Goal: Information Seeking & Learning: Learn about a topic

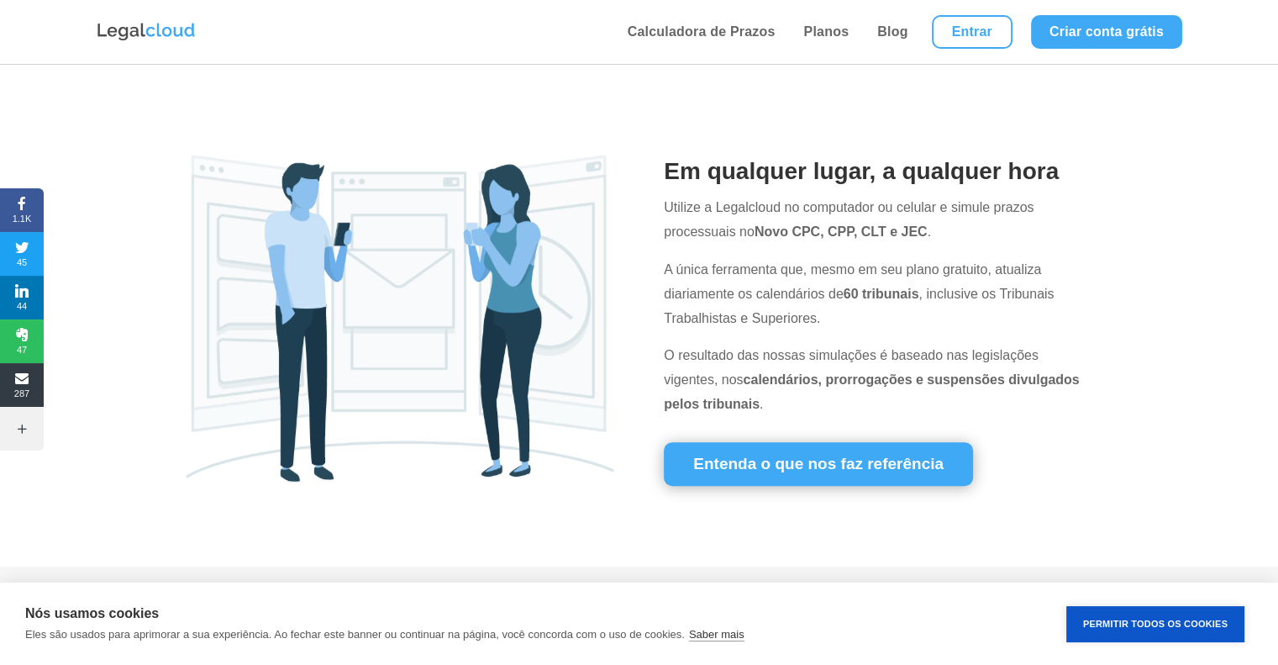
scroll to position [615, 0]
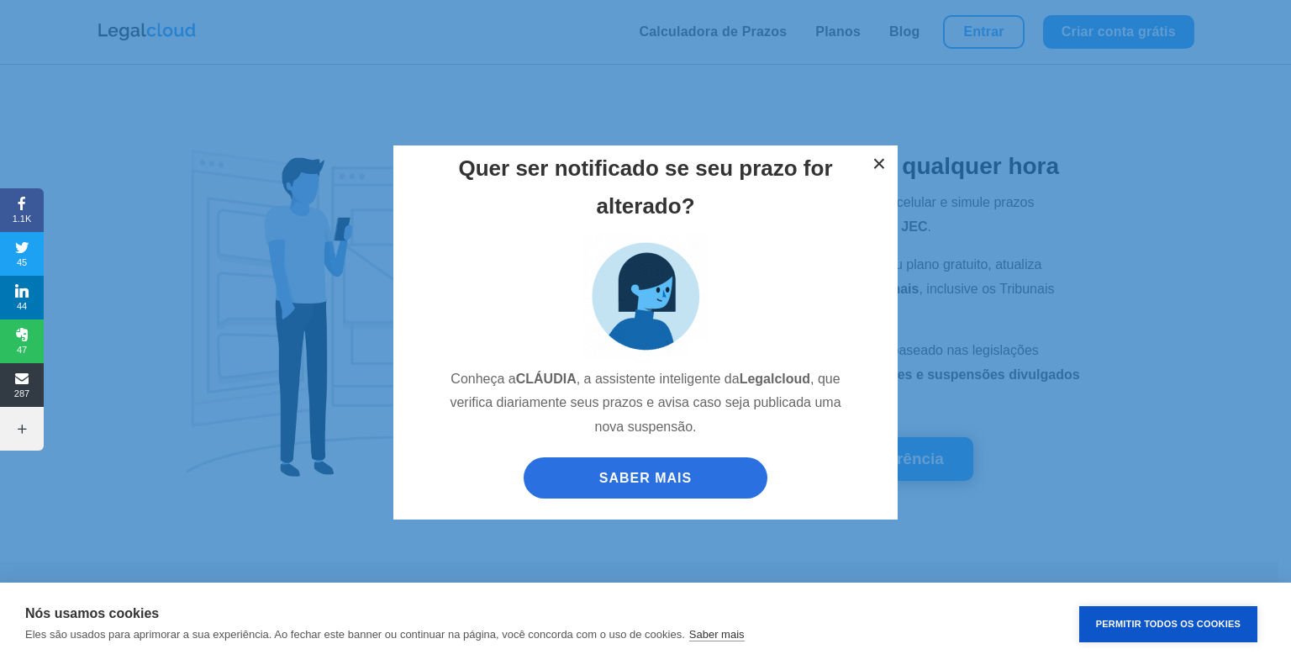
click at [884, 157] on button "×" at bounding box center [879, 163] width 37 height 37
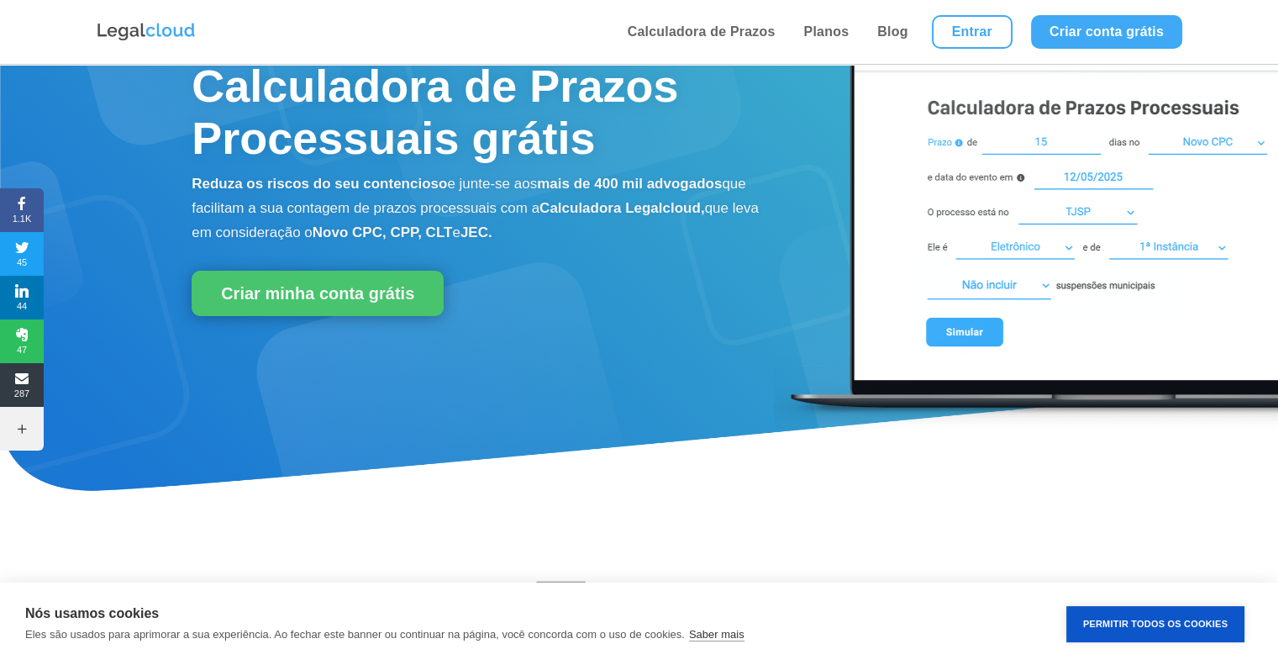
scroll to position [0, 0]
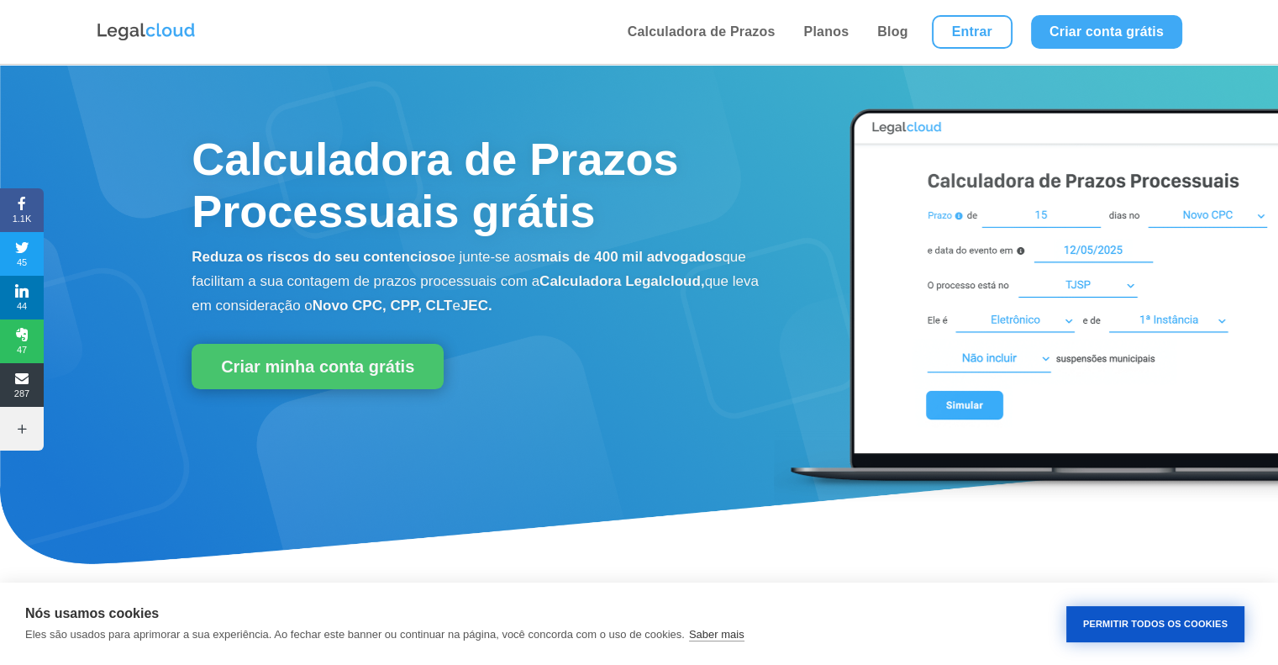
click at [1126, 633] on button "Permitir Todos os Cookies" at bounding box center [1156, 624] width 178 height 36
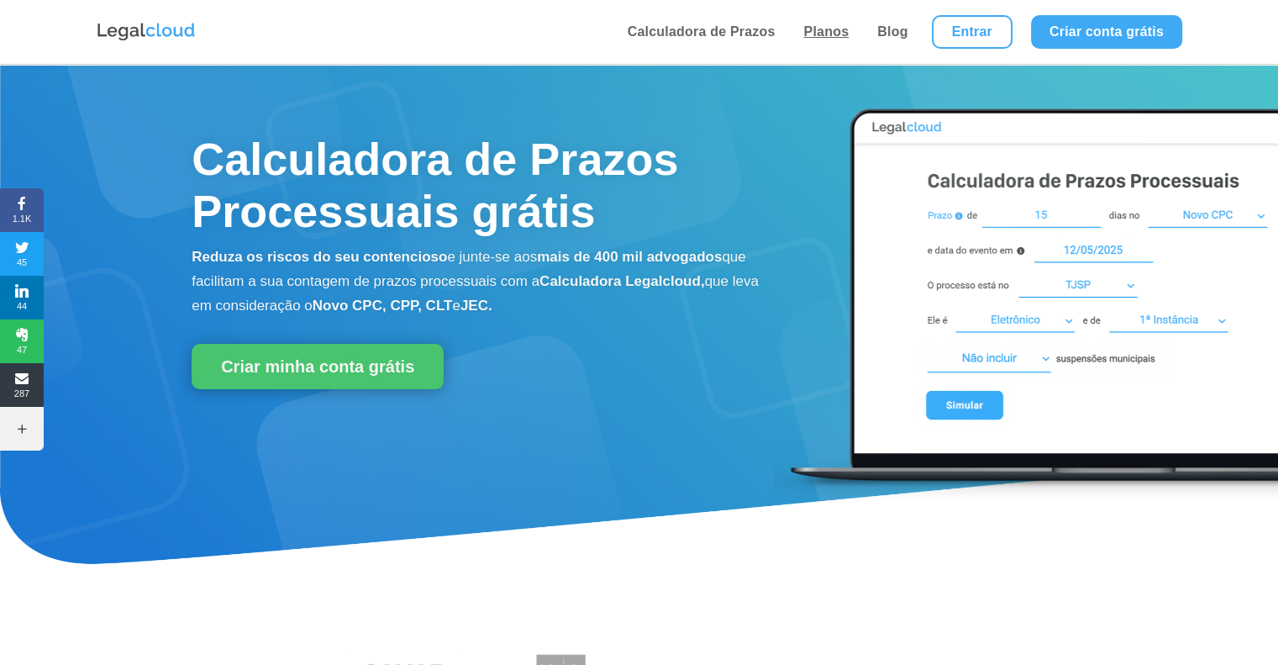
click at [823, 37] on link "Planos" at bounding box center [825, 32] width 55 height 64
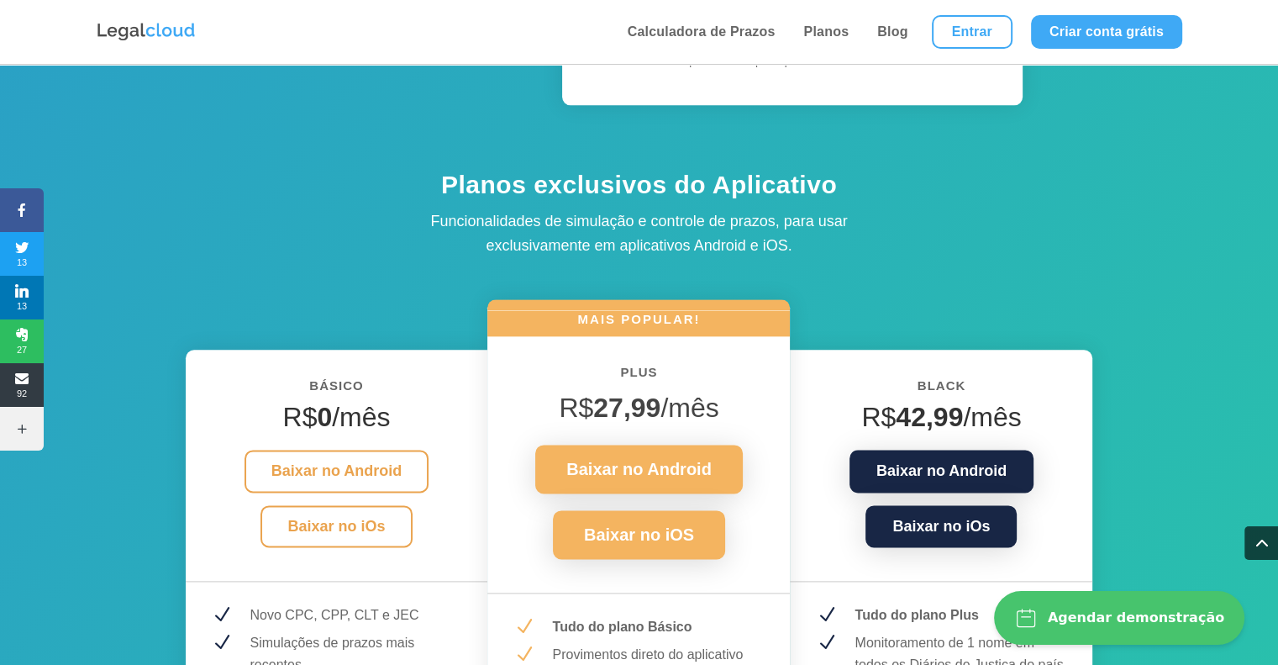
scroll to position [2010, 0]
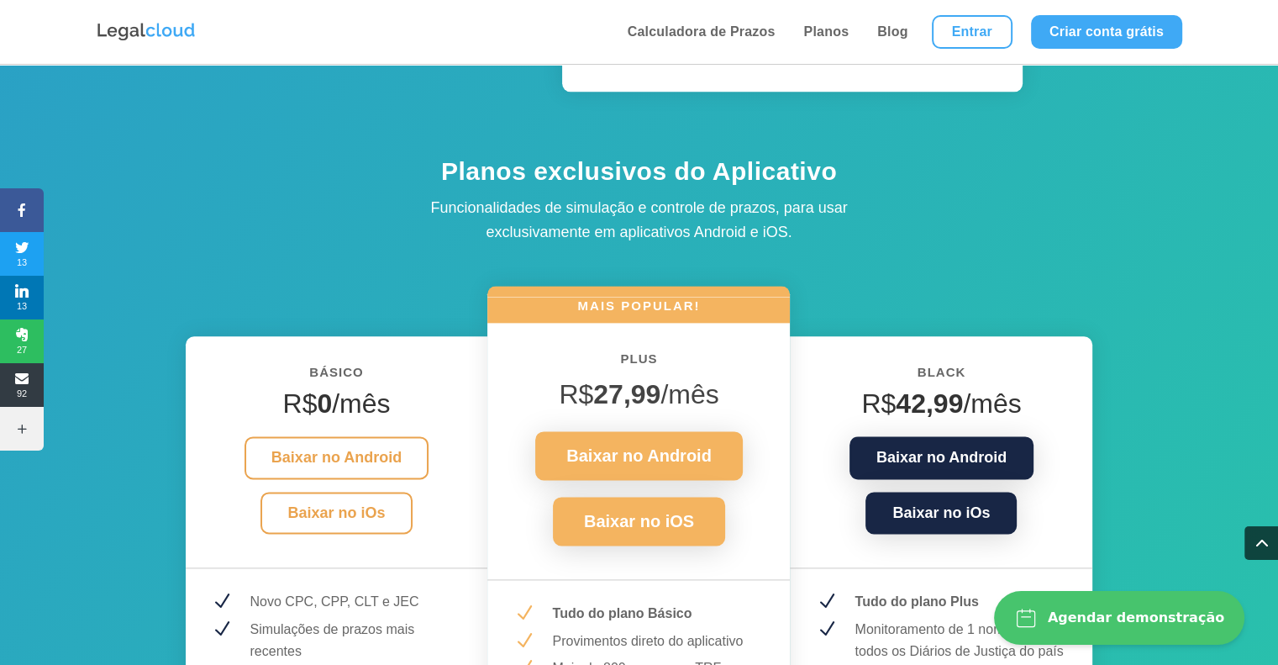
drag, startPoint x: 1272, startPoint y: 238, endPoint x: 1277, endPoint y: 264, distance: 26.4
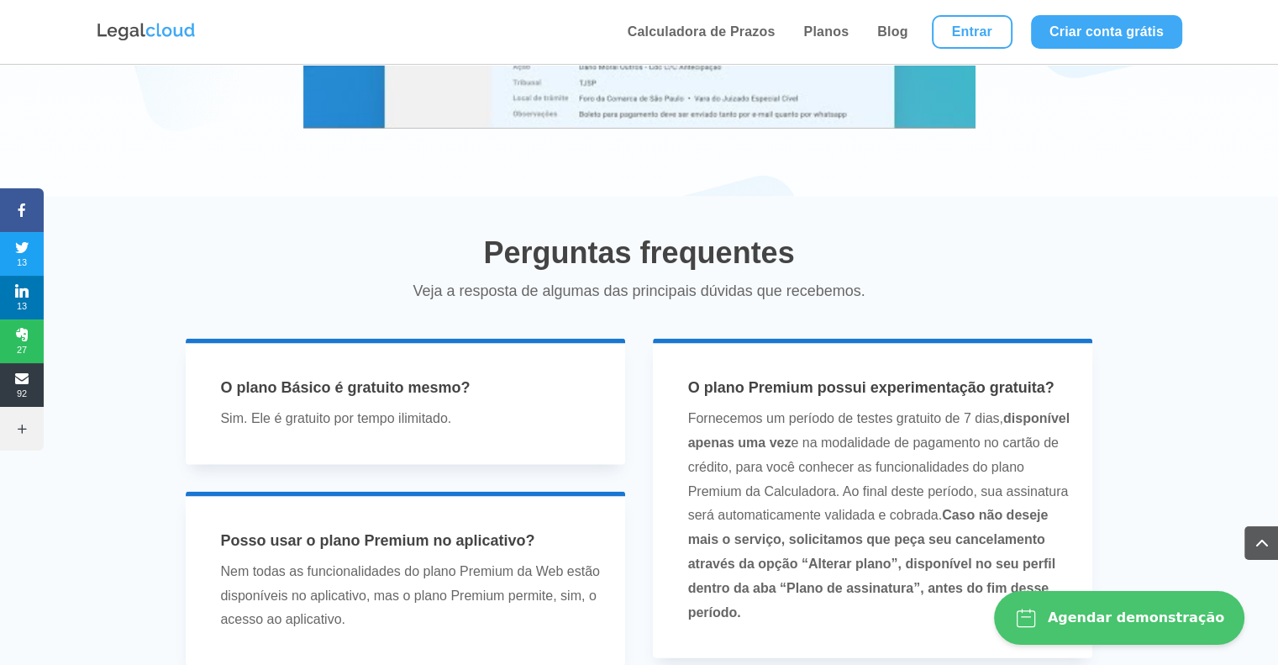
scroll to position [3429, 0]
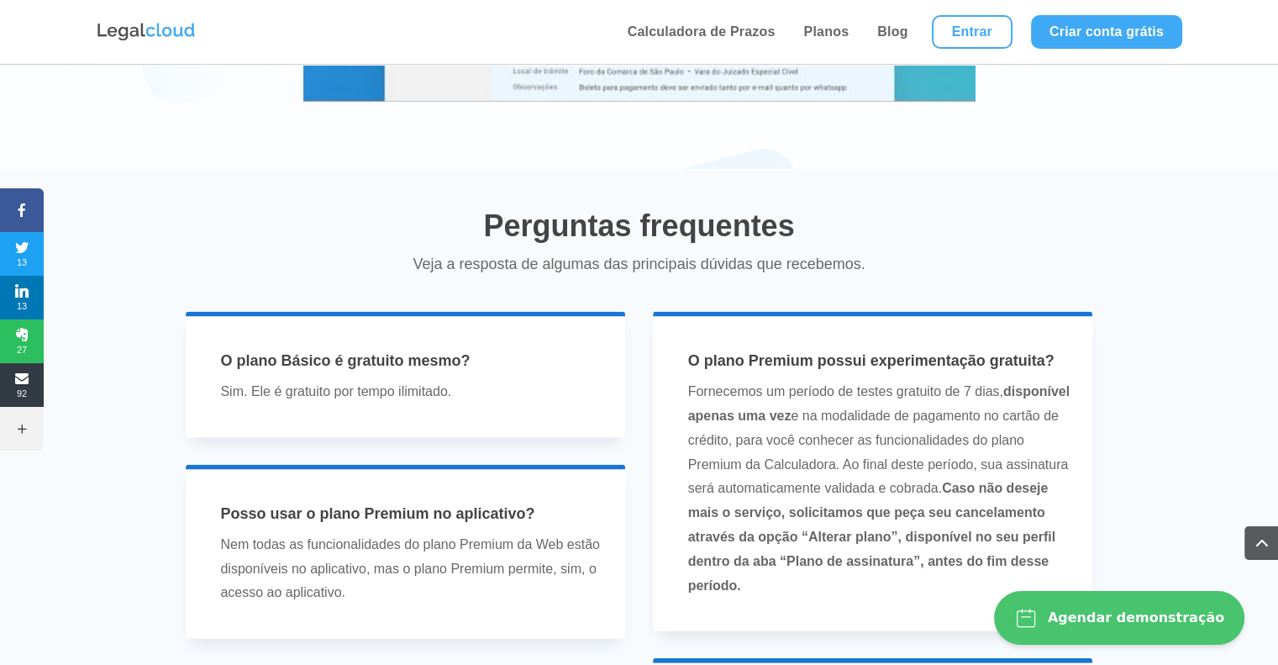
drag, startPoint x: 1267, startPoint y: 372, endPoint x: 1290, endPoint y: 381, distance: 24.2
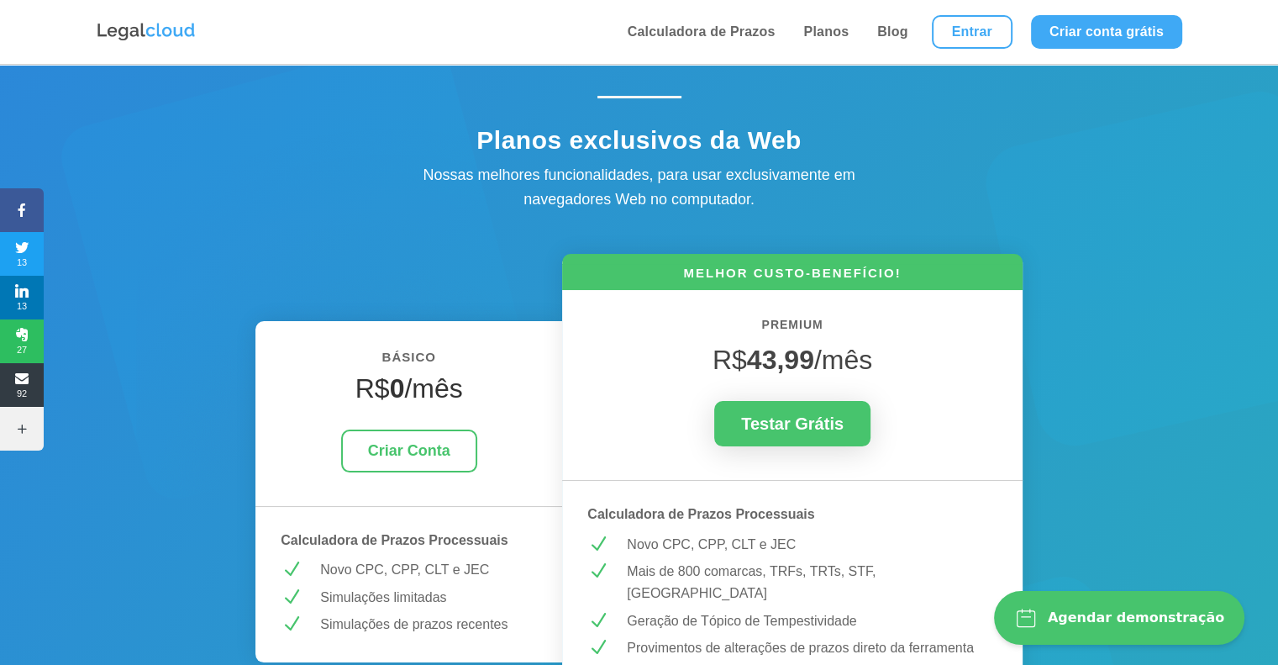
scroll to position [30, 0]
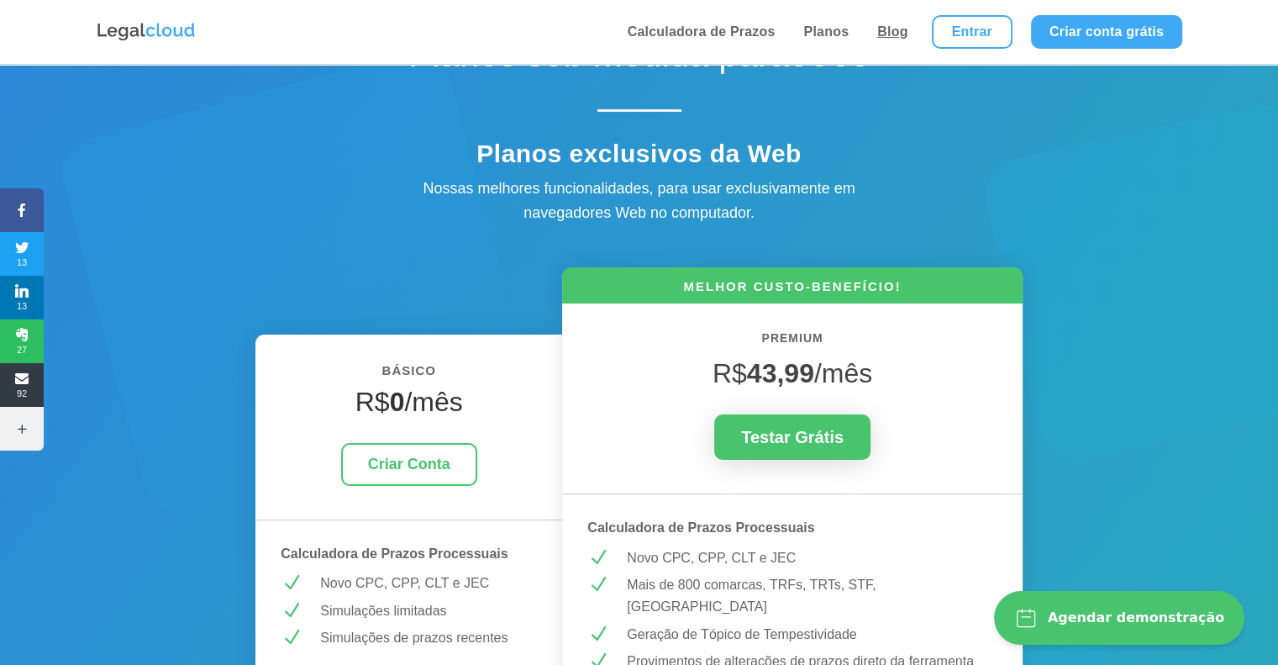
click at [894, 26] on link "Blog" at bounding box center [892, 32] width 40 height 64
